Goal: Task Accomplishment & Management: Complete application form

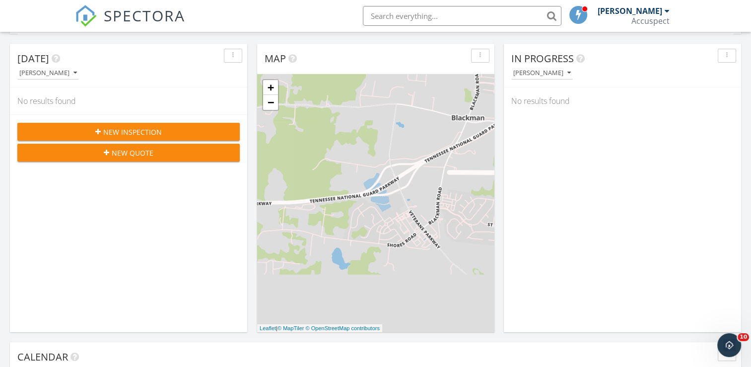
scroll to position [248, 0]
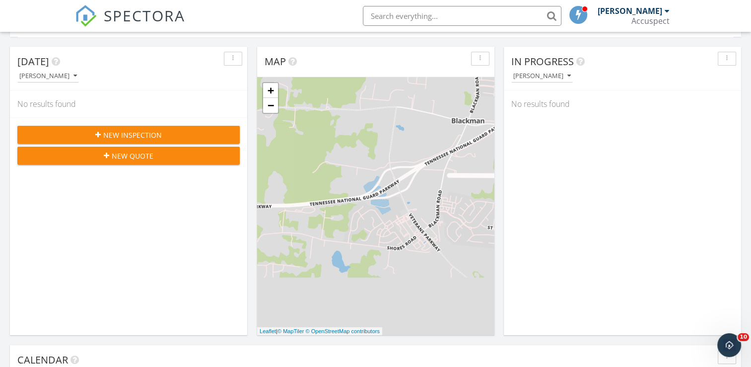
click at [173, 131] on div "New Inspection" at bounding box center [128, 135] width 207 height 10
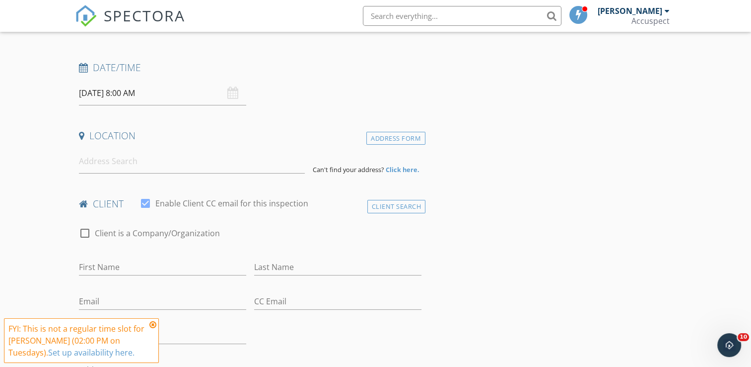
scroll to position [149, 0]
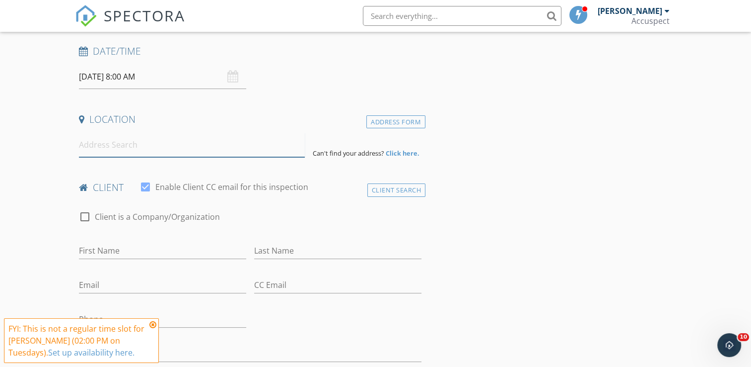
click at [105, 146] on input at bounding box center [192, 145] width 226 height 24
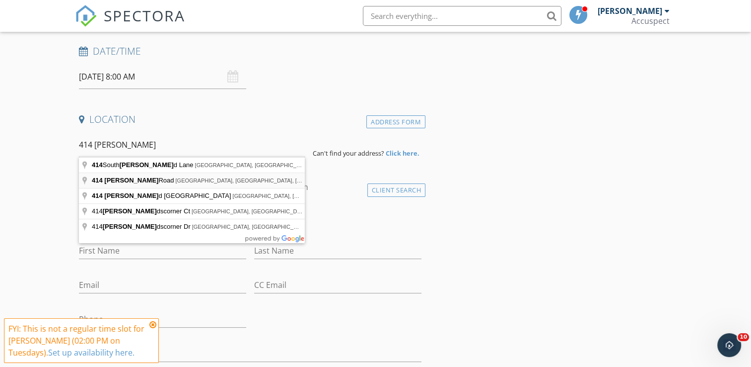
type input "414 Blair Road, Smyrna, TN, USA"
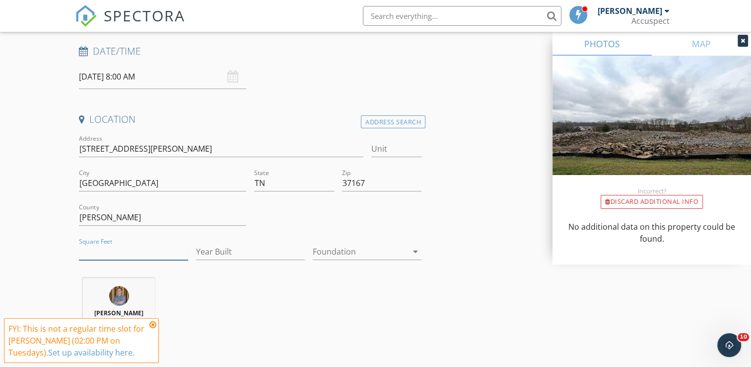
click at [144, 256] on input "Square Feet" at bounding box center [133, 251] width 109 height 16
type input "1800"
click at [207, 254] on input "Year Built" at bounding box center [250, 251] width 109 height 16
type input "2025"
click at [416, 251] on icon "arrow_drop_down" at bounding box center [416, 251] width 12 height 12
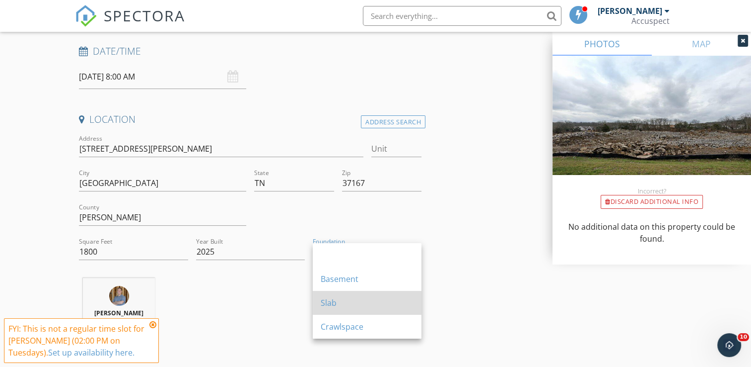
click at [352, 293] on div "Slab" at bounding box center [367, 303] width 93 height 24
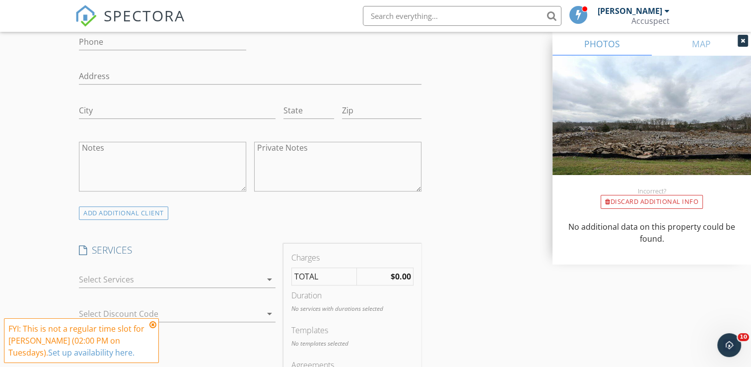
scroll to position [695, 0]
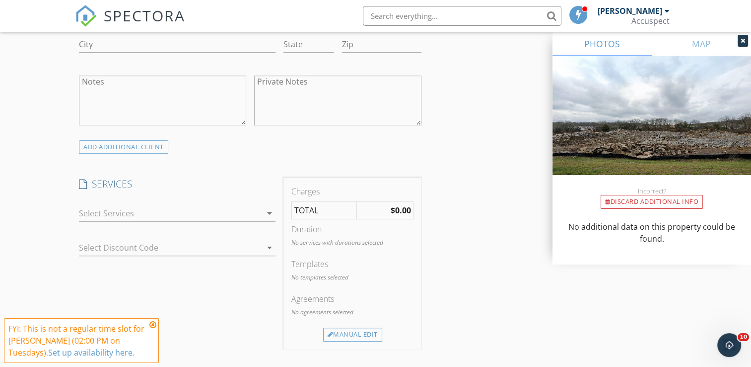
click at [271, 211] on icon "arrow_drop_down" at bounding box center [270, 213] width 12 height 12
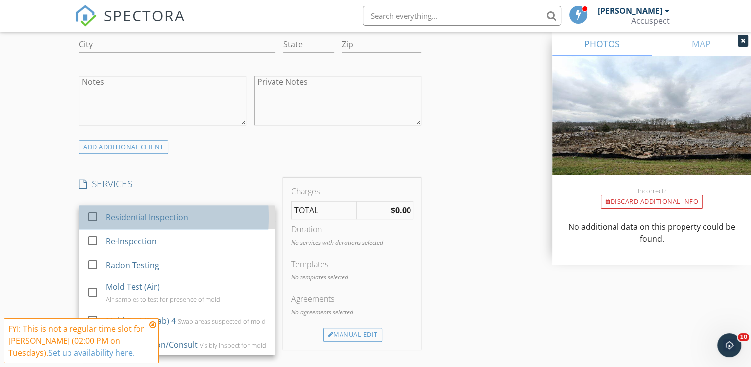
click at [211, 218] on div "Residential Inspection" at bounding box center [187, 217] width 162 height 20
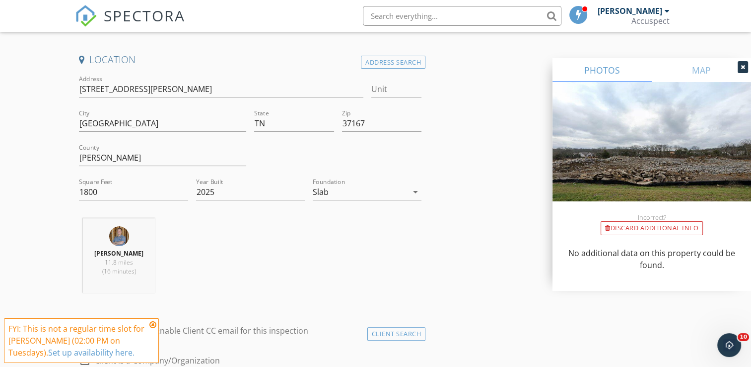
scroll to position [0, 0]
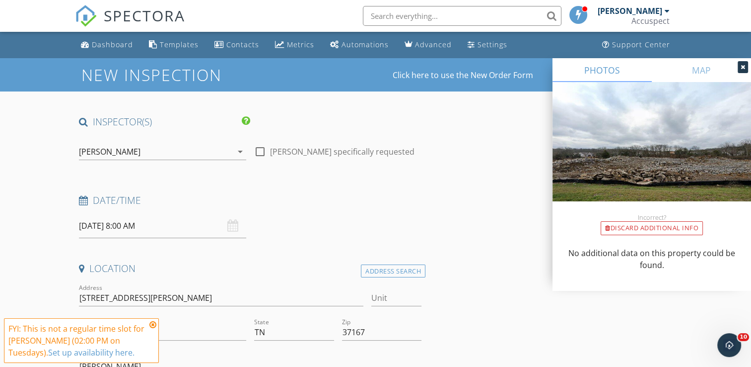
click at [262, 155] on div at bounding box center [260, 151] width 17 height 17
checkbox input "true"
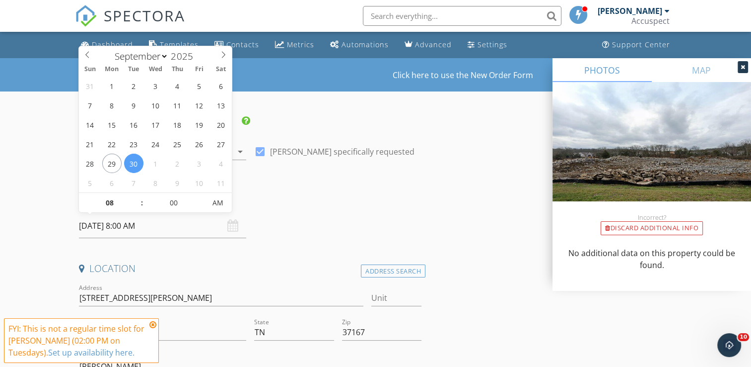
click at [147, 228] on input "09/30/2025 8:00 AM" at bounding box center [162, 226] width 167 height 24
type input "09"
type input "09/30/2025 9:00 AM"
click at [137, 197] on span at bounding box center [136, 198] width 7 height 10
type input "10"
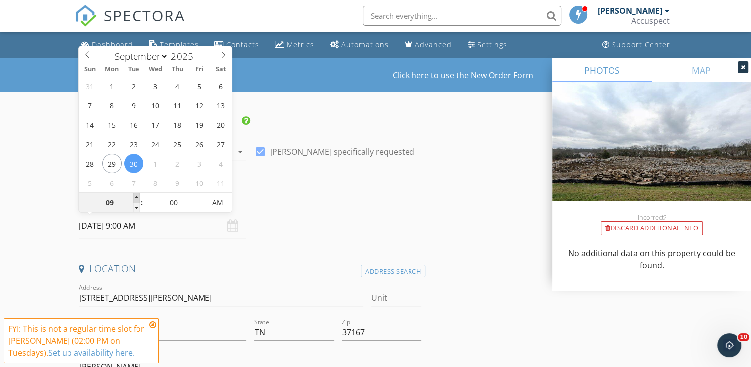
type input "09/30/2025 10:00 AM"
click at [137, 197] on span at bounding box center [136, 198] width 7 height 10
type input "11"
type input "09/30/2025 11:00 AM"
click at [137, 197] on span at bounding box center [136, 198] width 7 height 10
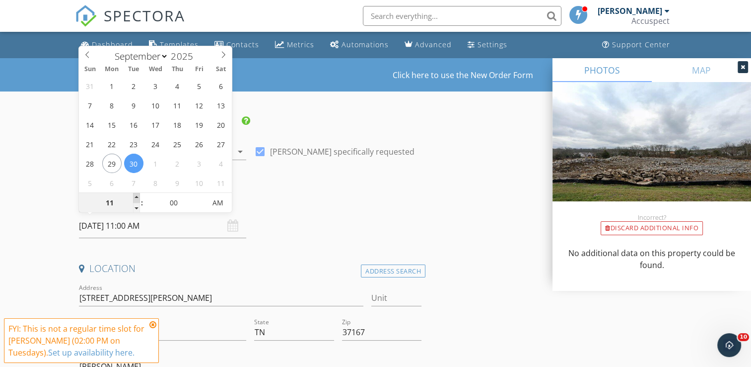
type input "12"
type input "09/30/2025 12:00 PM"
click at [137, 197] on span at bounding box center [136, 198] width 7 height 10
type input "01"
type input "09/30/2025 1:00 PM"
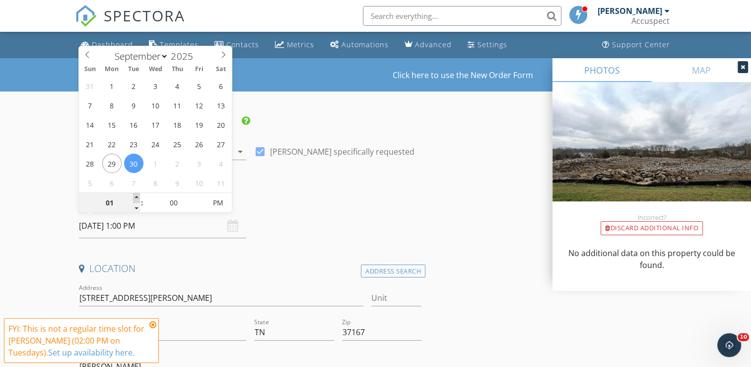
click at [137, 197] on span at bounding box center [136, 198] width 7 height 10
type input "02"
type input "09/30/2025 2:00 PM"
click at [137, 197] on span at bounding box center [136, 198] width 7 height 10
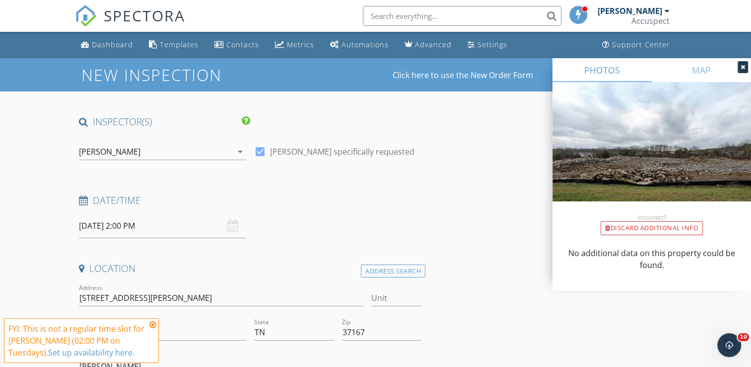
click at [337, 197] on h4 "Date/Time" at bounding box center [250, 200] width 343 height 13
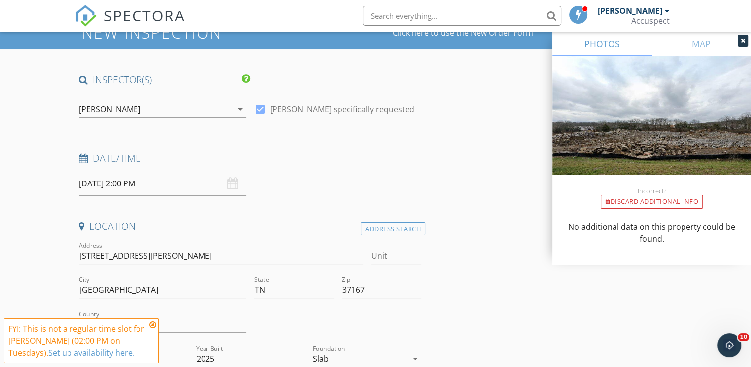
scroll to position [149, 0]
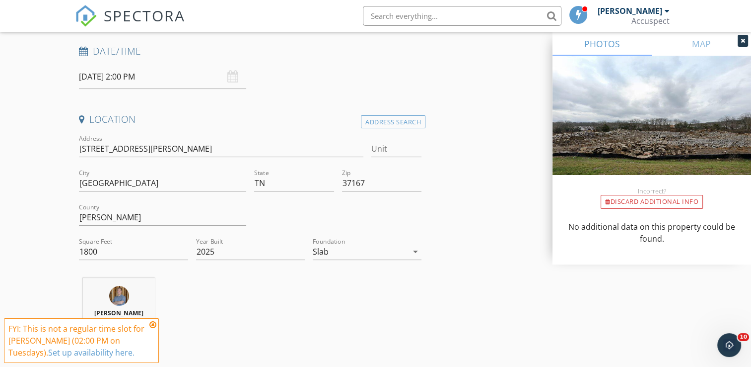
click at [154, 324] on icon at bounding box center [152, 324] width 7 height 8
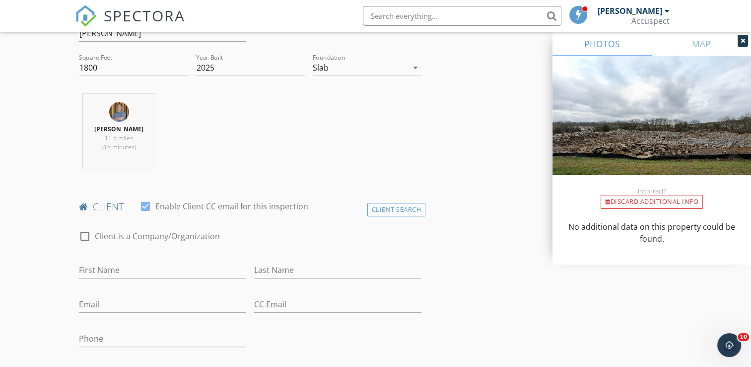
scroll to position [348, 0]
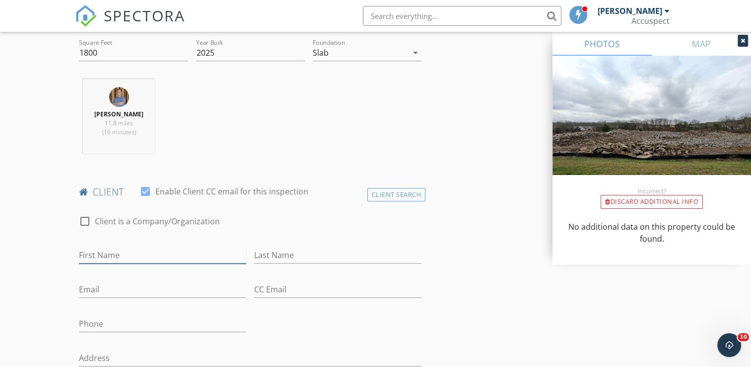
click at [104, 259] on input "First Name" at bounding box center [162, 255] width 167 height 16
type input "Grayson"
type input "Bowles"
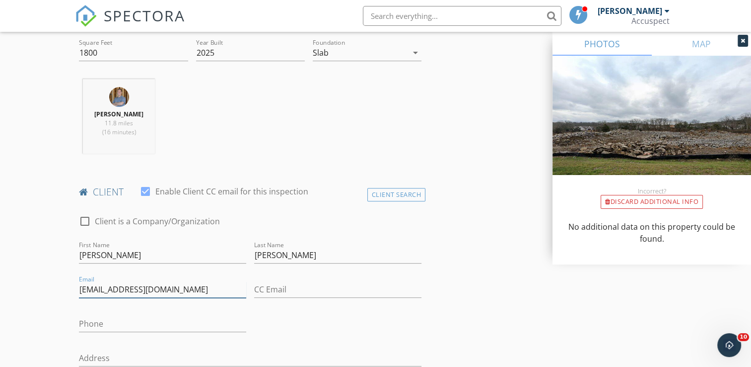
type input "graysonbfit@gmail.com"
type input "615-692-2915"
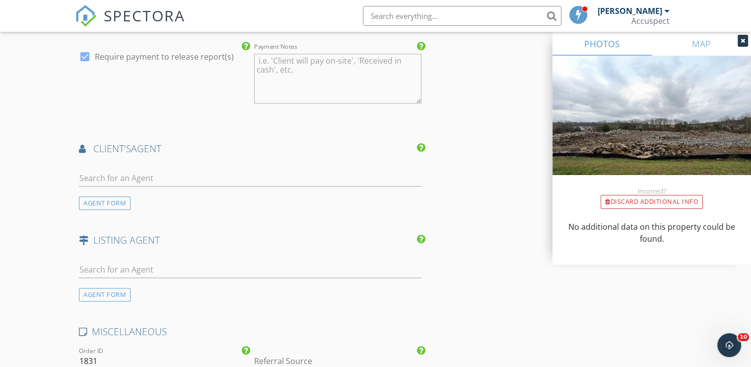
scroll to position [1205, 0]
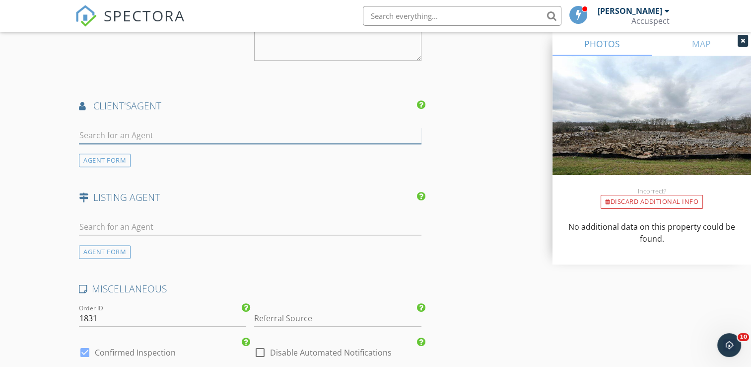
click at [130, 137] on input "text" at bounding box center [250, 135] width 343 height 16
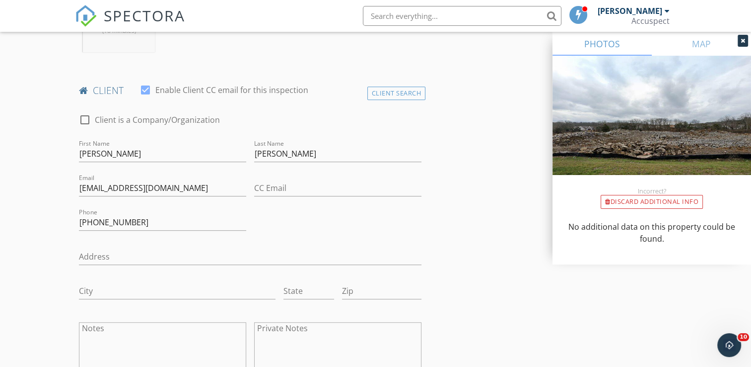
scroll to position [460, 0]
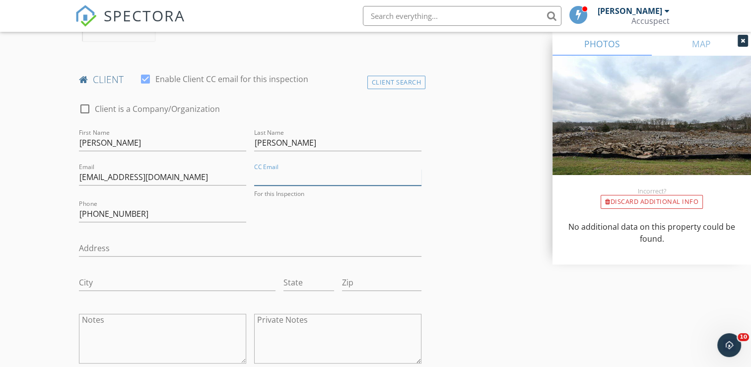
click at [278, 172] on input "CC Email" at bounding box center [337, 177] width 167 height 16
type input "tc@elamre.com"
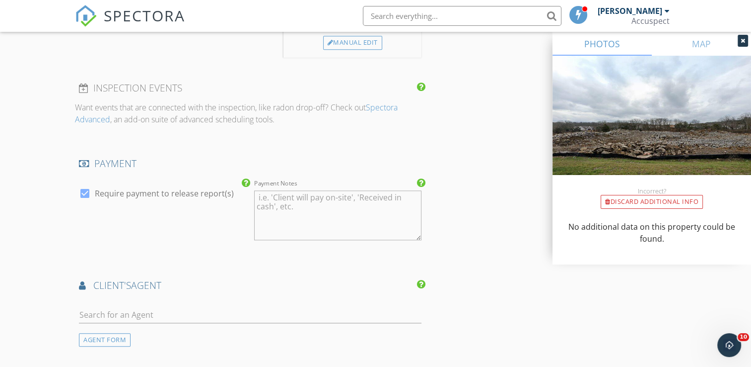
scroll to position [1105, 0]
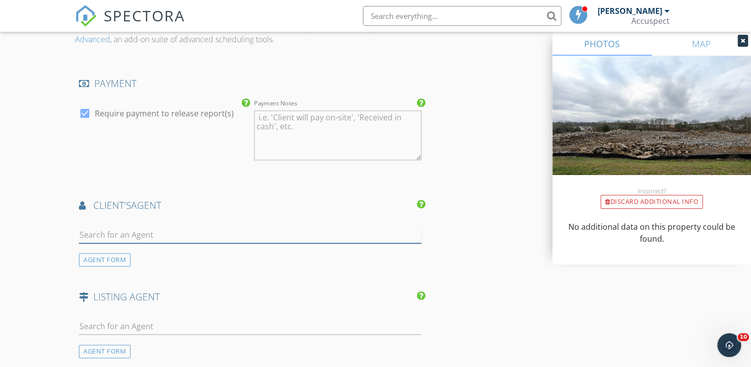
click at [120, 239] on input "text" at bounding box center [250, 234] width 343 height 16
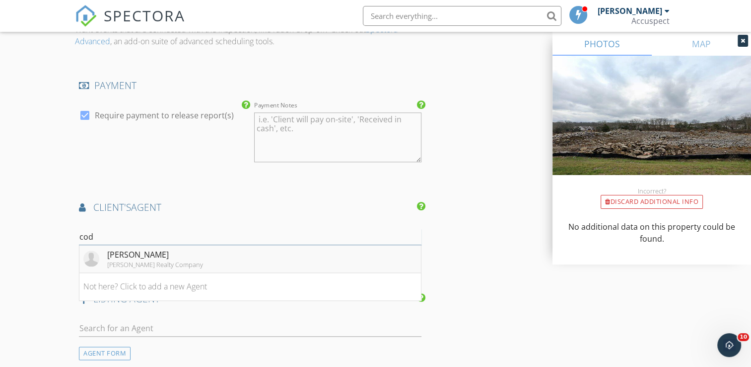
type input "cod"
click at [126, 254] on div "Cody Robbins" at bounding box center [155, 254] width 96 height 12
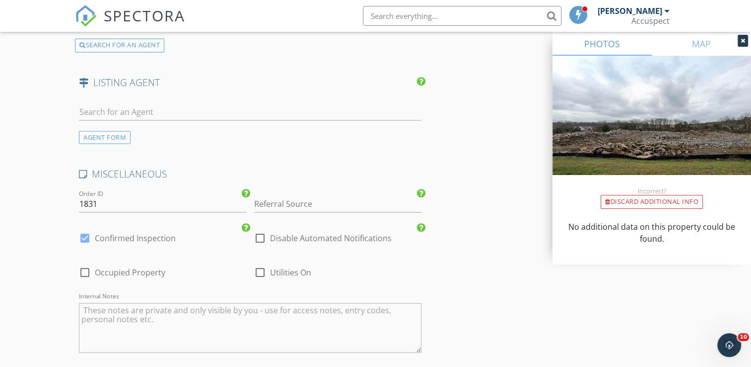
scroll to position [1699, 0]
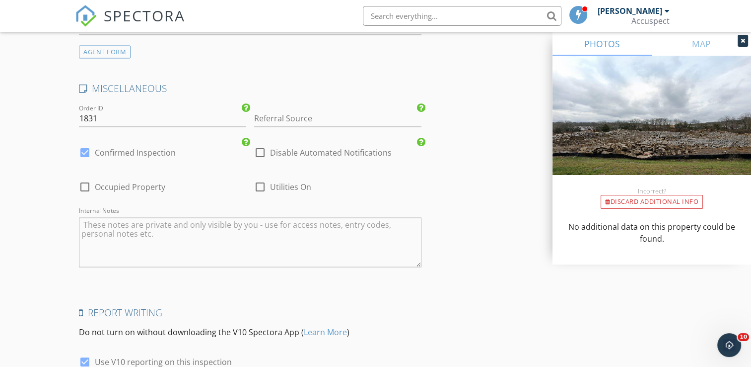
click at [261, 185] on div at bounding box center [260, 186] width 17 height 17
checkbox input "true"
click at [190, 225] on textarea "Internal Notes" at bounding box center [250, 242] width 343 height 50
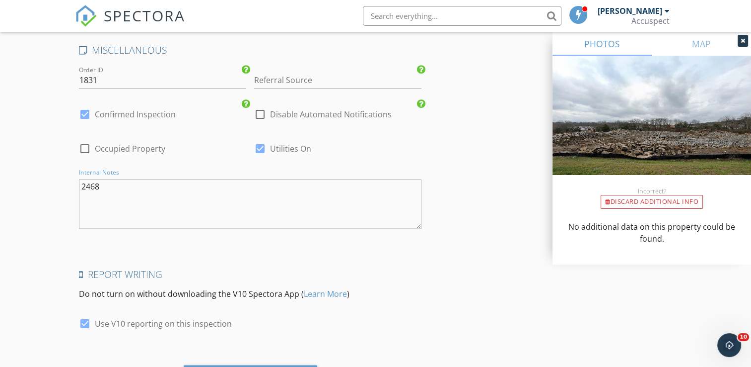
scroll to position [1789, 0]
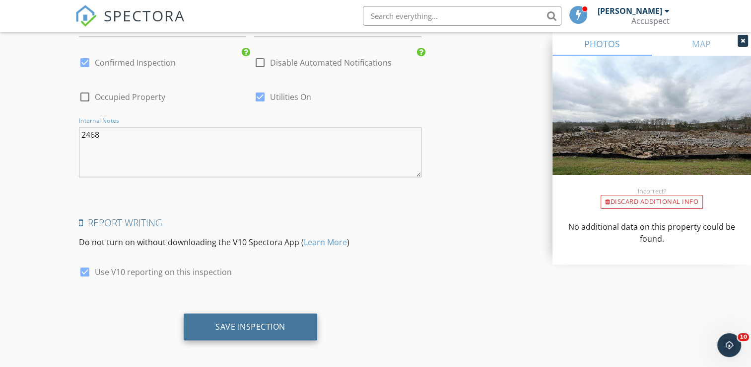
type textarea "2468"
click at [288, 321] on div "Save Inspection" at bounding box center [251, 326] width 134 height 27
